Goal: Find specific page/section: Find specific page/section

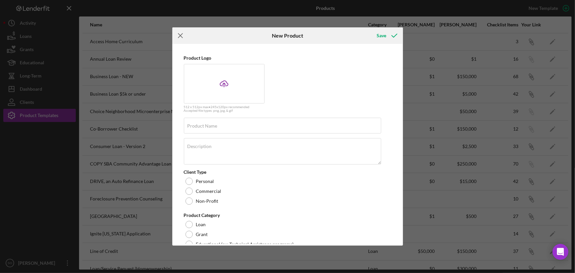
click at [181, 36] on line at bounding box center [180, 35] width 4 height 4
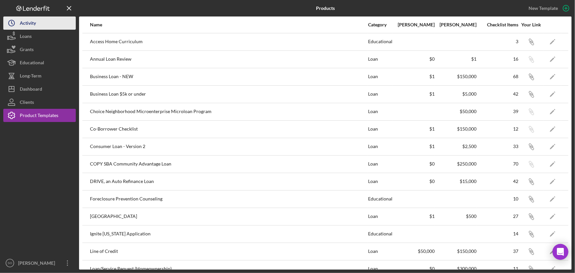
click at [36, 20] on button "Icon/History Activity" at bounding box center [39, 22] width 73 height 13
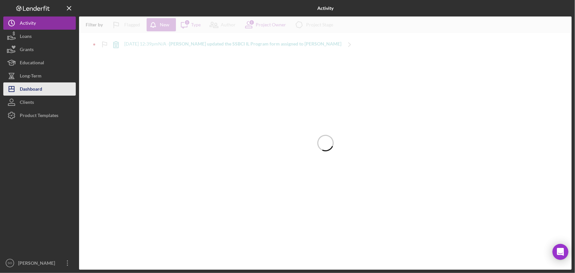
click at [28, 89] on div "Dashboard" at bounding box center [31, 89] width 22 height 15
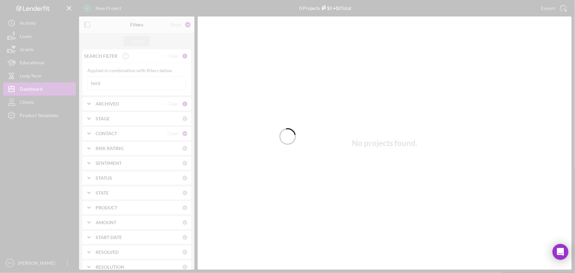
click at [151, 82] on div at bounding box center [287, 136] width 575 height 273
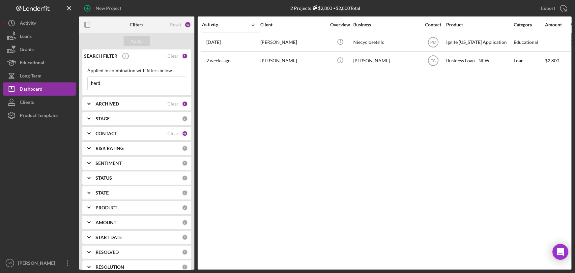
click at [122, 82] on input "herd" at bounding box center [137, 83] width 98 height 13
type input "h"
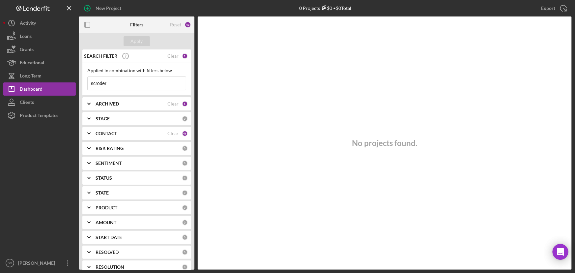
type input "scroder"
drag, startPoint x: 115, startPoint y: 85, endPoint x: 87, endPoint y: 73, distance: 30.6
click at [88, 85] on input "scroder" at bounding box center [137, 83] width 98 height 13
click at [122, 81] on input at bounding box center [137, 83] width 98 height 13
paste input "[PERSON_NAME]"
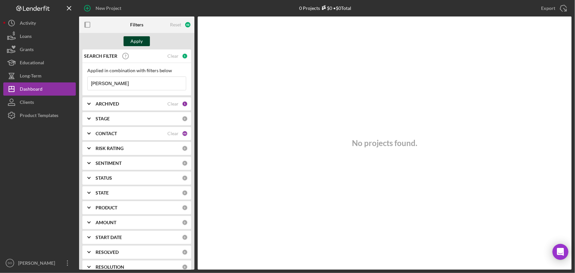
type input "[PERSON_NAME]"
click at [139, 45] on div "Apply" at bounding box center [137, 41] width 12 height 10
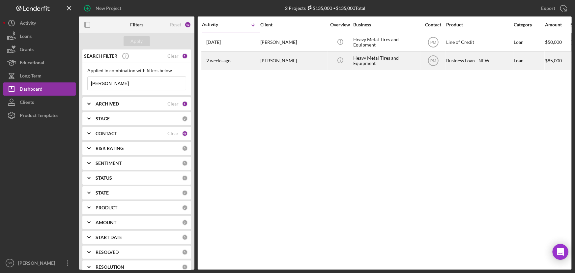
click at [319, 65] on div "[PERSON_NAME]" at bounding box center [293, 60] width 66 height 17
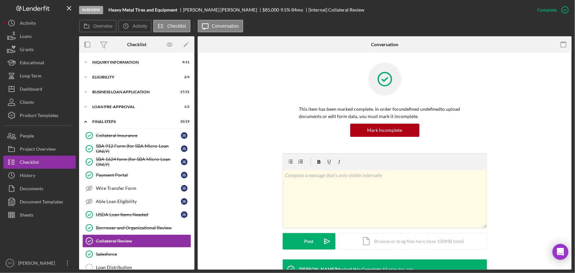
scroll to position [79, 0]
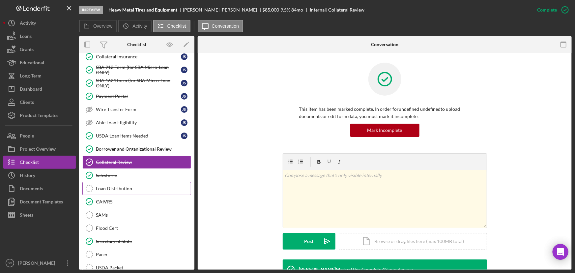
drag, startPoint x: 126, startPoint y: 185, endPoint x: 134, endPoint y: 185, distance: 8.6
click at [126, 185] on link "Loan Distribution Loan Distribution" at bounding box center [136, 188] width 109 height 13
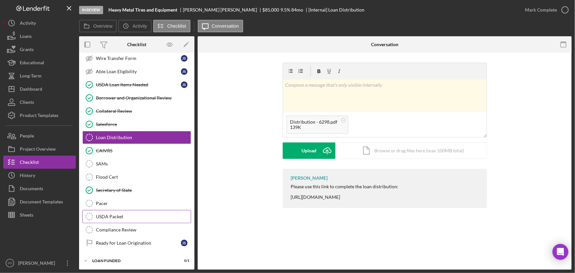
click at [116, 216] on div "USDA Packet" at bounding box center [143, 216] width 95 height 5
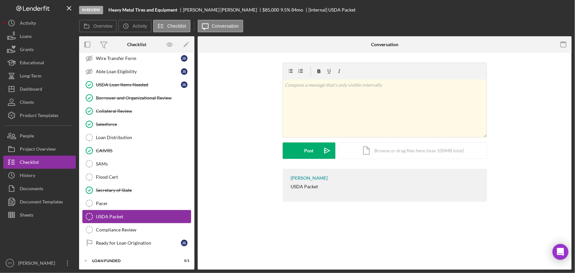
scroll to position [130, 0]
